Goal: Information Seeking & Learning: Learn about a topic

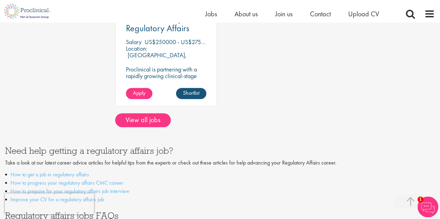
scroll to position [517, 0]
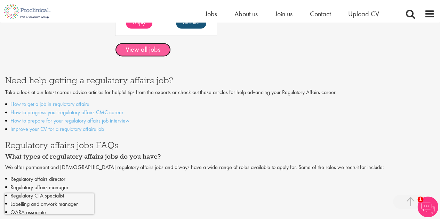
click at [144, 45] on link "View all jobs" at bounding box center [143, 50] width 56 height 14
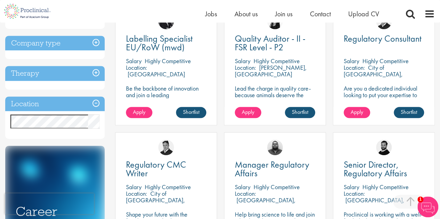
scroll to position [149, 0]
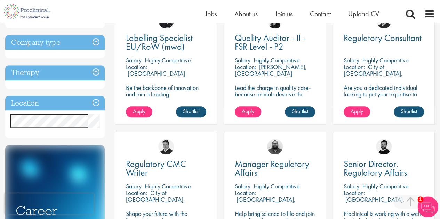
click at [95, 41] on h3 "Company type" at bounding box center [54, 42] width 99 height 15
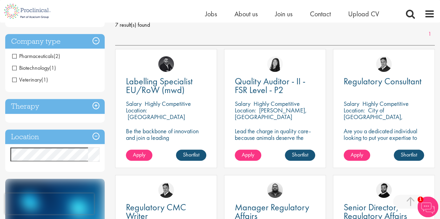
scroll to position [104, 0]
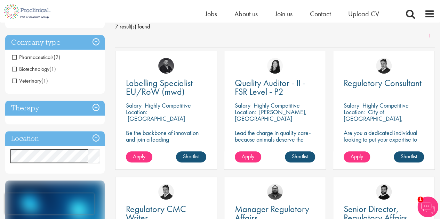
click at [97, 137] on h3 "Location" at bounding box center [54, 138] width 99 height 15
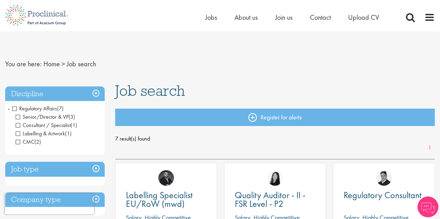
click at [18, 142] on span "CMC" at bounding box center [25, 141] width 19 height 7
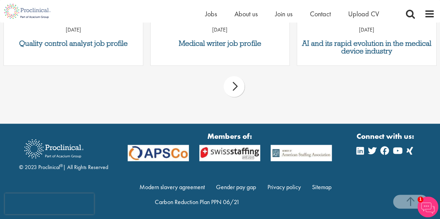
scroll to position [541, 0]
